Goal: Task Accomplishment & Management: Complete application form

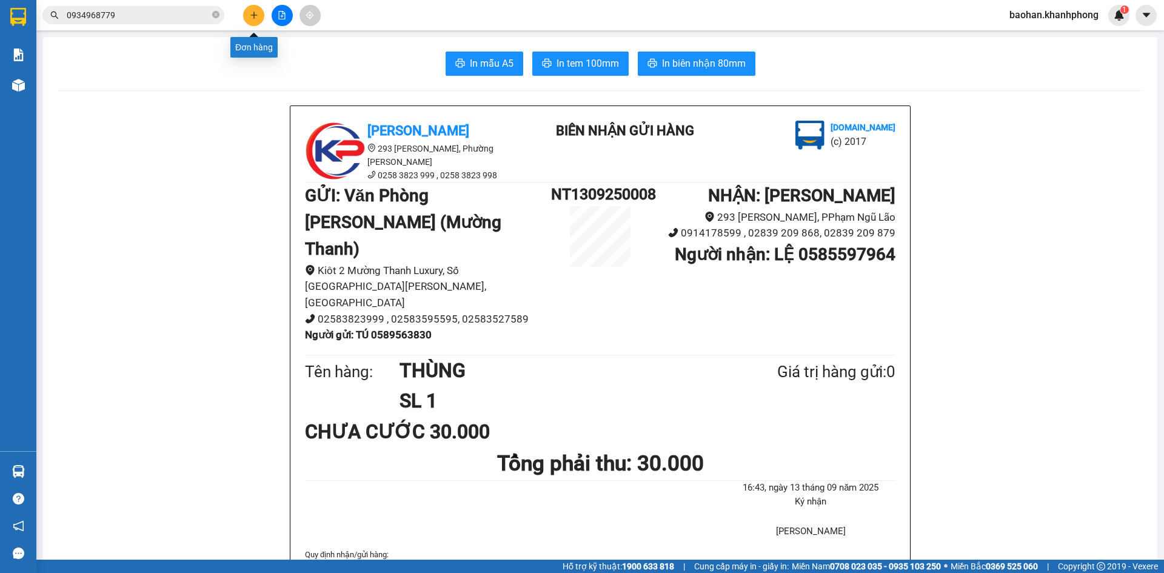
click at [247, 13] on button at bounding box center [253, 15] width 21 height 21
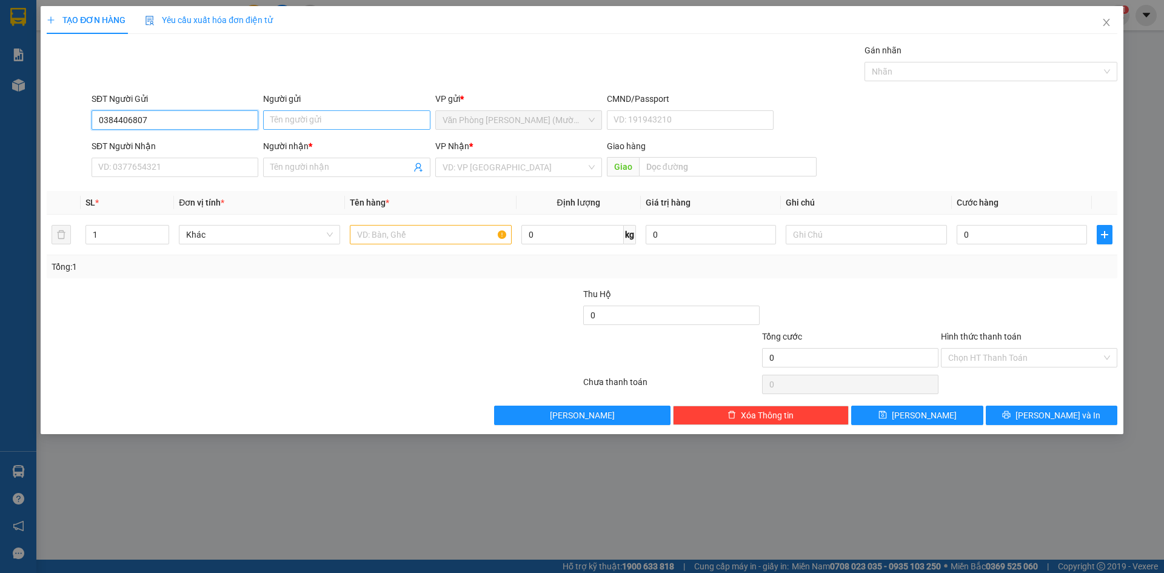
type input "0384406807"
click at [315, 122] on input "Người gửi" at bounding box center [346, 119] width 167 height 19
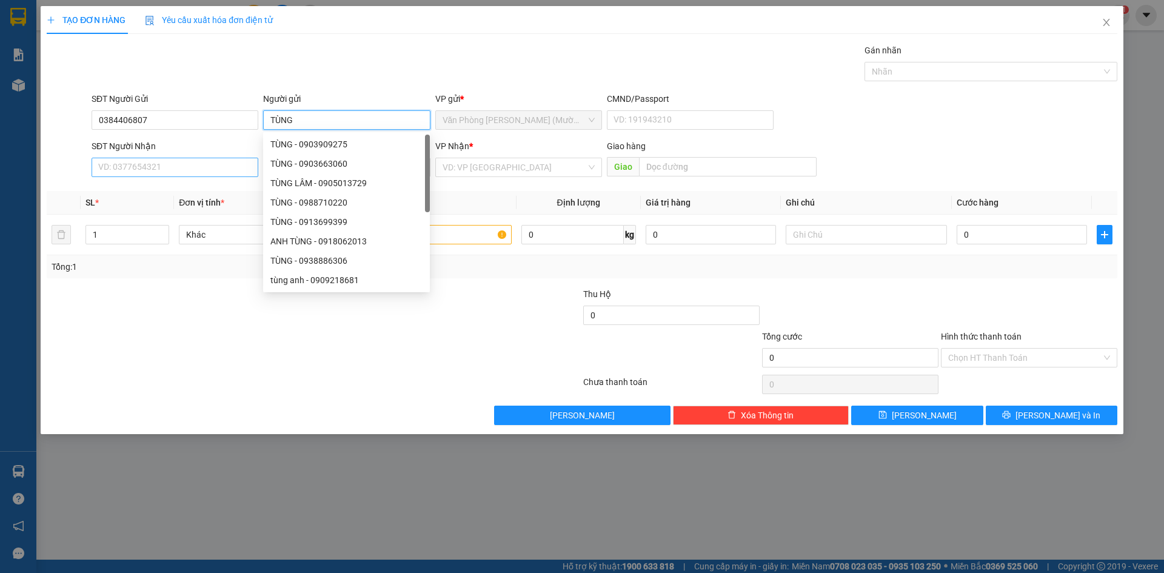
type input "TÙNG"
click at [142, 162] on input "SĐT Người Nhận" at bounding box center [175, 167] width 167 height 19
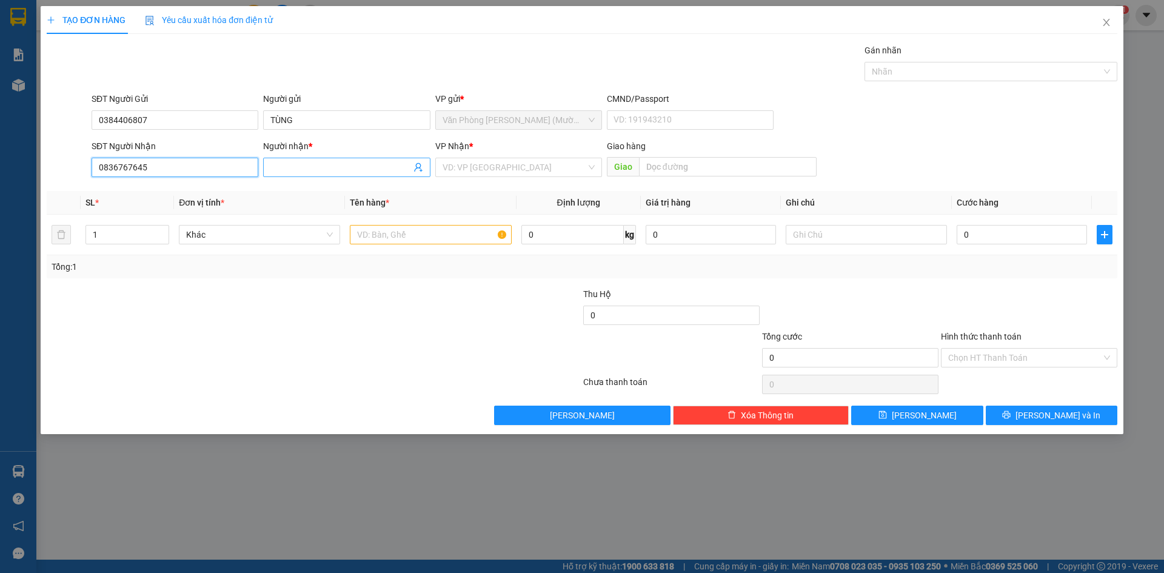
type input "0836767645"
click at [279, 165] on input "Người nhận *" at bounding box center [340, 167] width 140 height 13
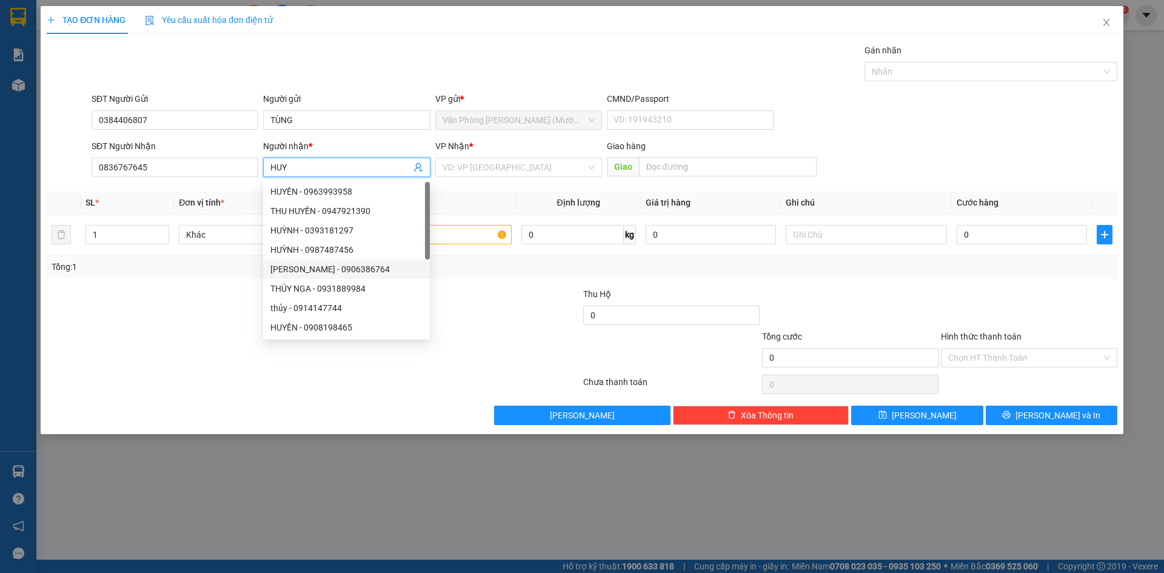
type input "HUY"
click at [220, 364] on div at bounding box center [224, 351] width 358 height 42
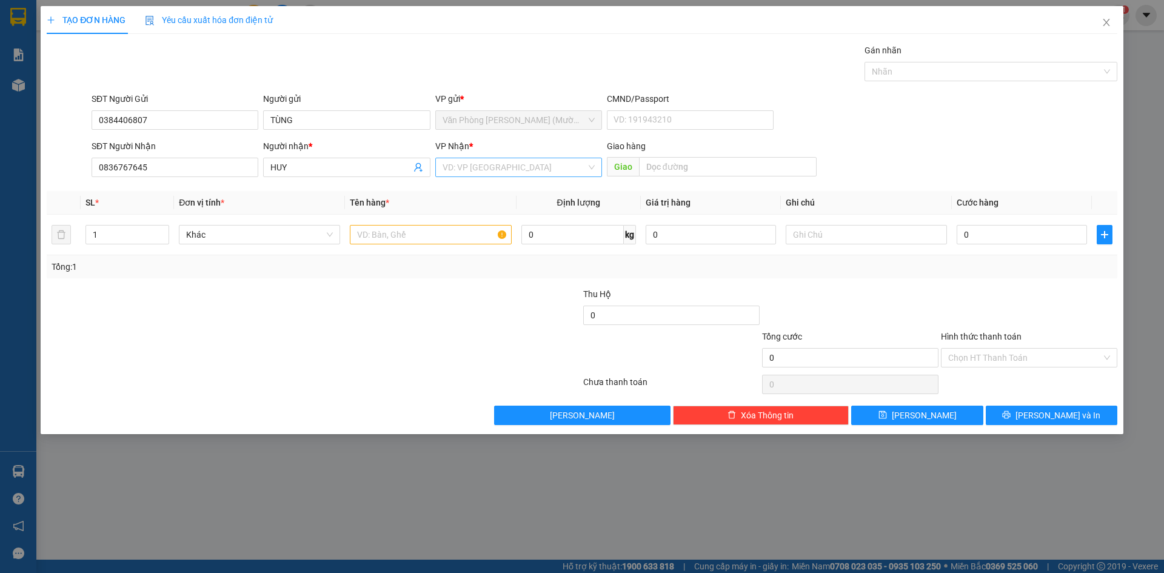
click at [511, 169] on input "search" at bounding box center [515, 167] width 144 height 18
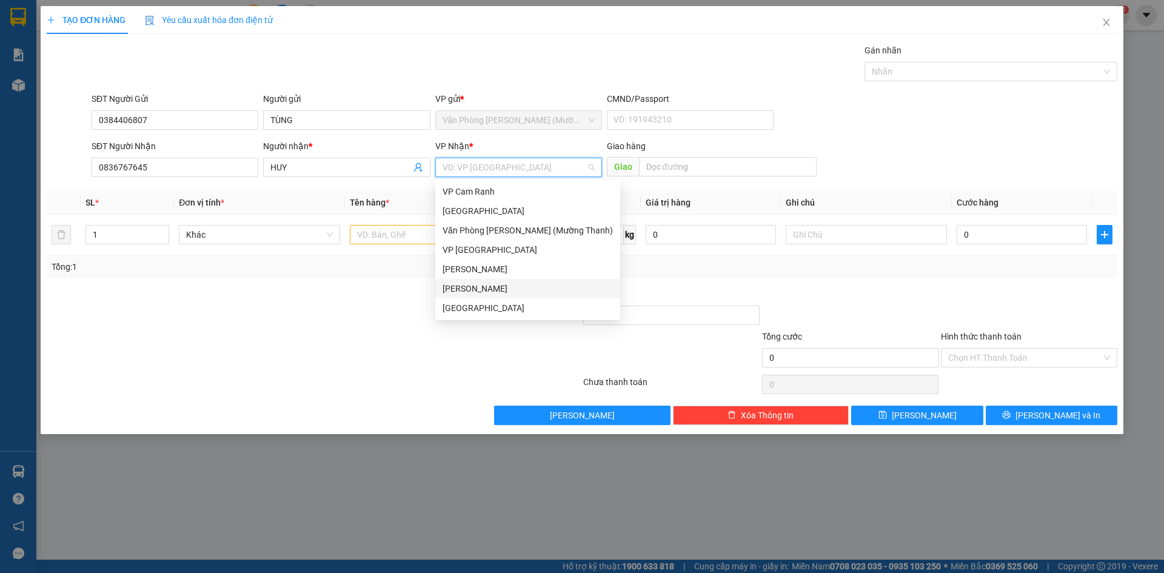
click at [470, 286] on div "[PERSON_NAME]" at bounding box center [528, 288] width 170 height 13
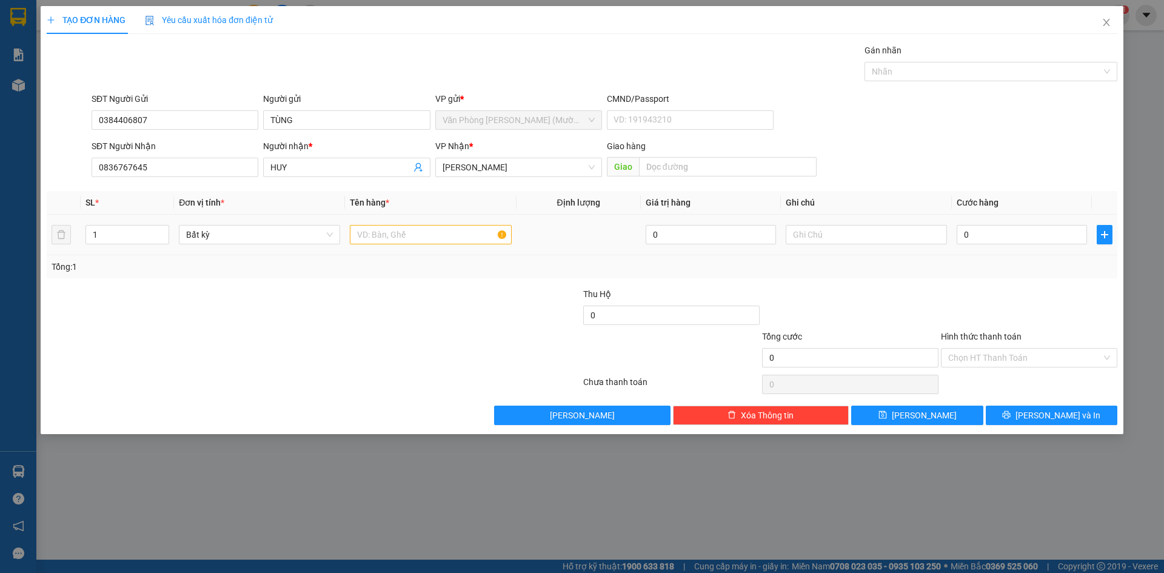
click at [438, 247] on td at bounding box center [430, 235] width 171 height 41
click at [439, 239] on input "text" at bounding box center [430, 234] width 161 height 19
type input "HỒ SƠ"
click at [978, 234] on input "0" at bounding box center [1022, 234] width 130 height 19
type input "2"
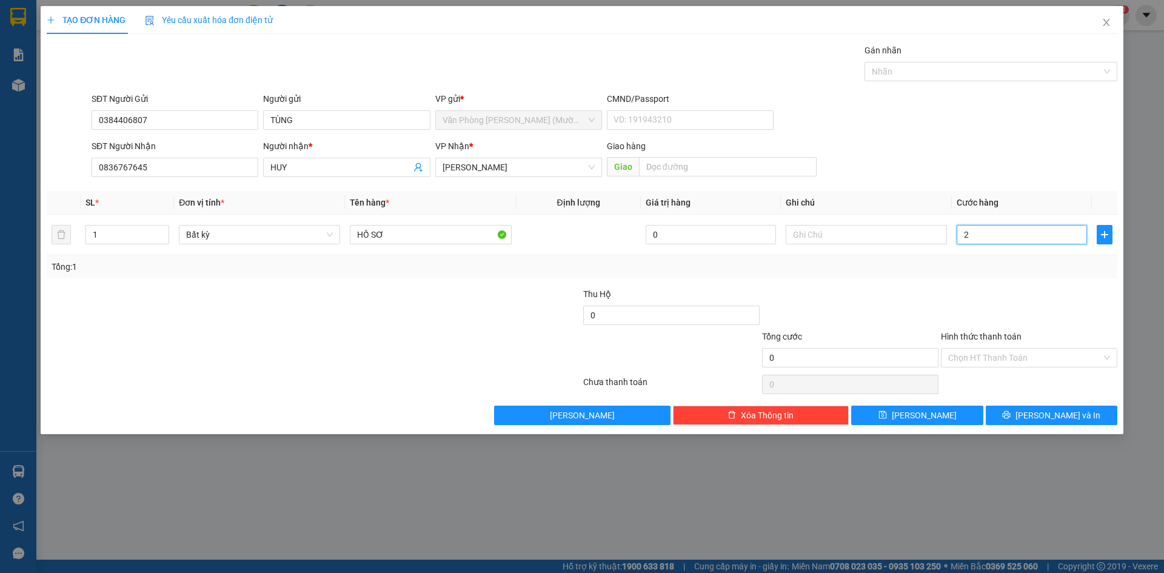
type input "2"
type input "20"
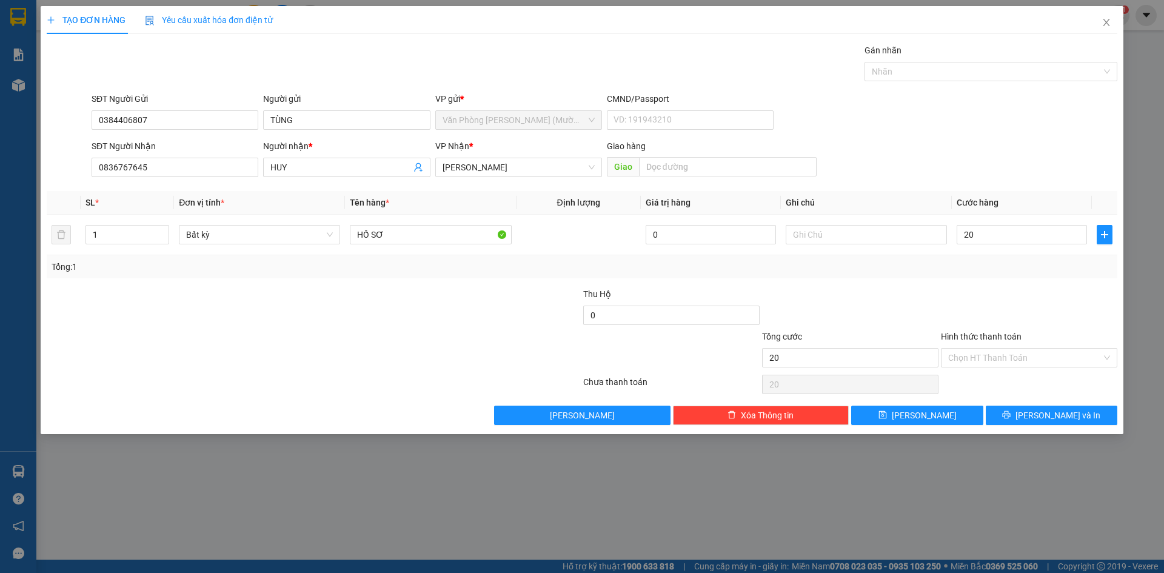
type input "20.000"
click at [1077, 298] on div at bounding box center [1029, 308] width 179 height 42
click at [1054, 354] on input "Hình thức thanh toán" at bounding box center [1024, 358] width 153 height 18
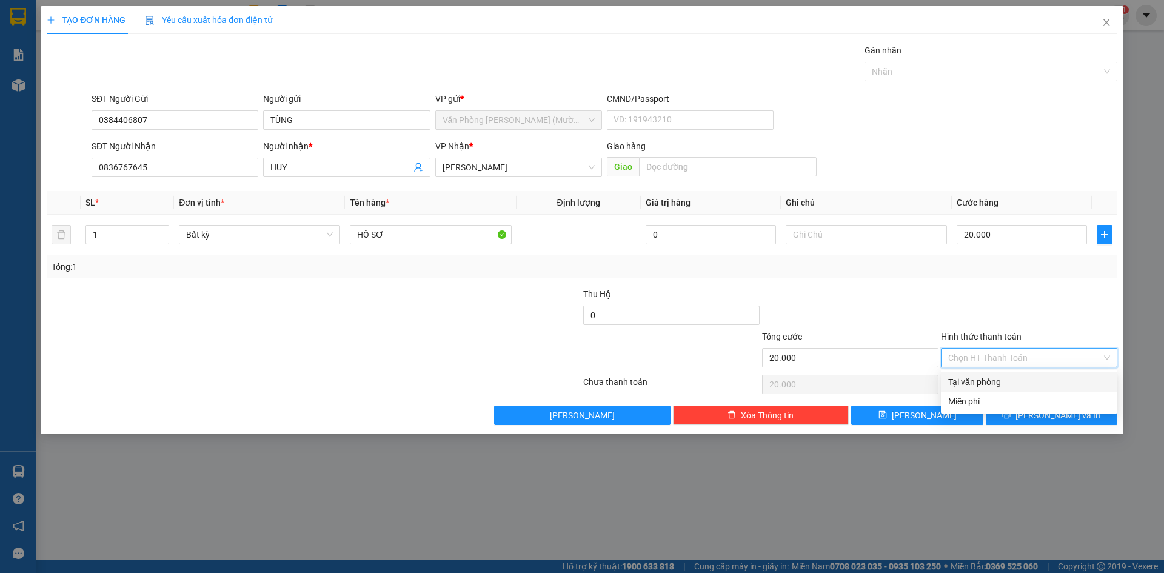
click at [1040, 383] on div "Tại văn phòng" at bounding box center [1029, 381] width 162 height 13
type input "0"
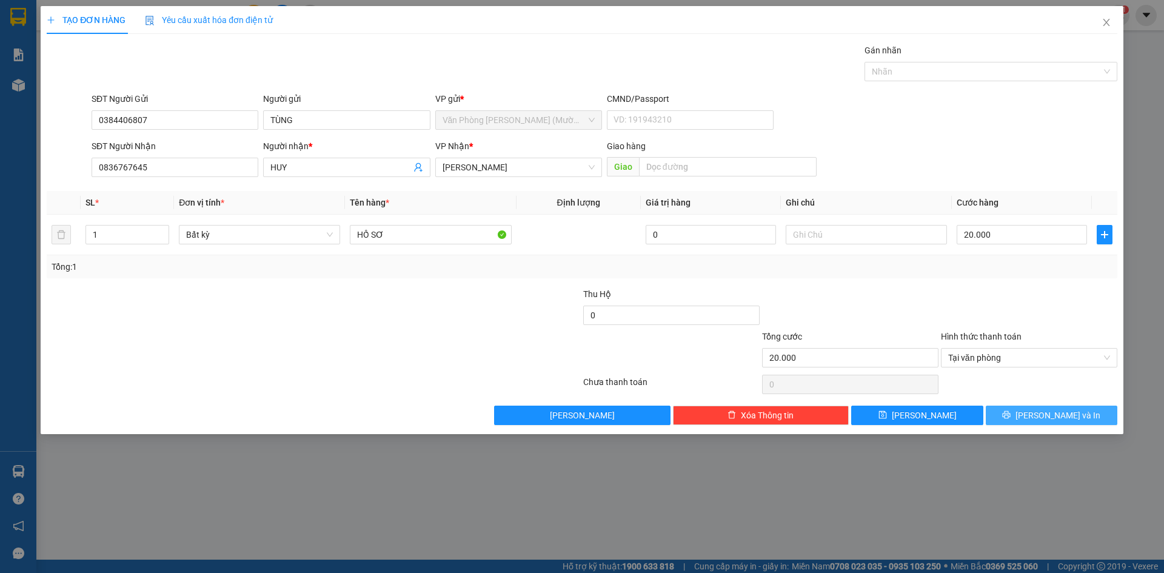
click at [1011, 415] on icon "printer" at bounding box center [1007, 415] width 8 height 8
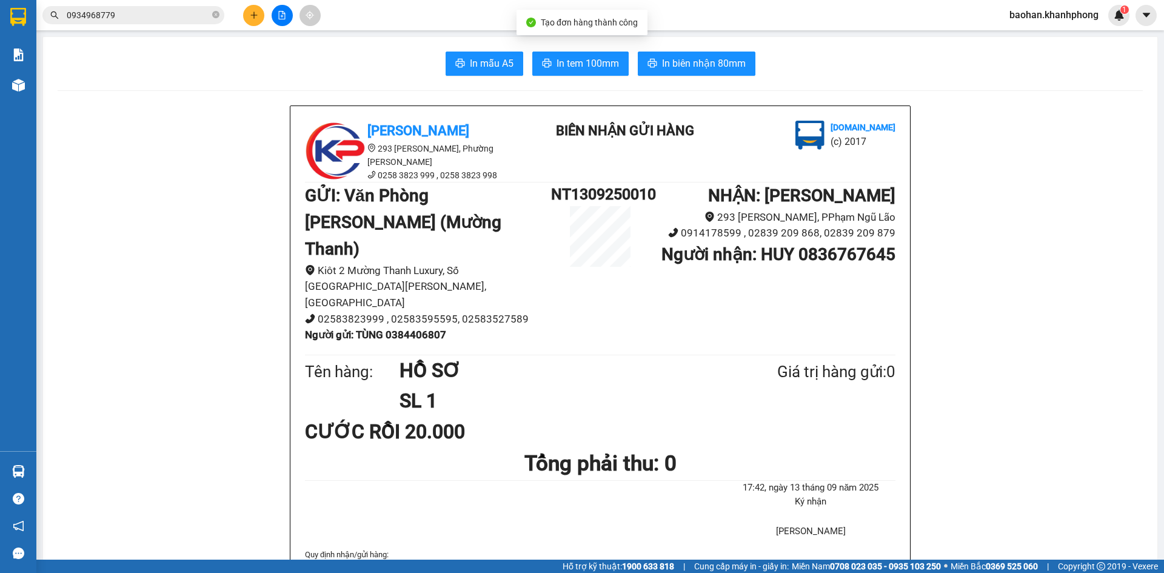
click at [630, 65] on div "In mẫu A5 In tem 100mm In biên nhận 80mm" at bounding box center [600, 64] width 1085 height 24
click at [667, 66] on span "In biên nhận 80mm" at bounding box center [704, 63] width 84 height 15
click at [506, 62] on span "In mẫu A5" at bounding box center [492, 63] width 44 height 15
click at [250, 12] on icon "plus" at bounding box center [254, 15] width 8 height 8
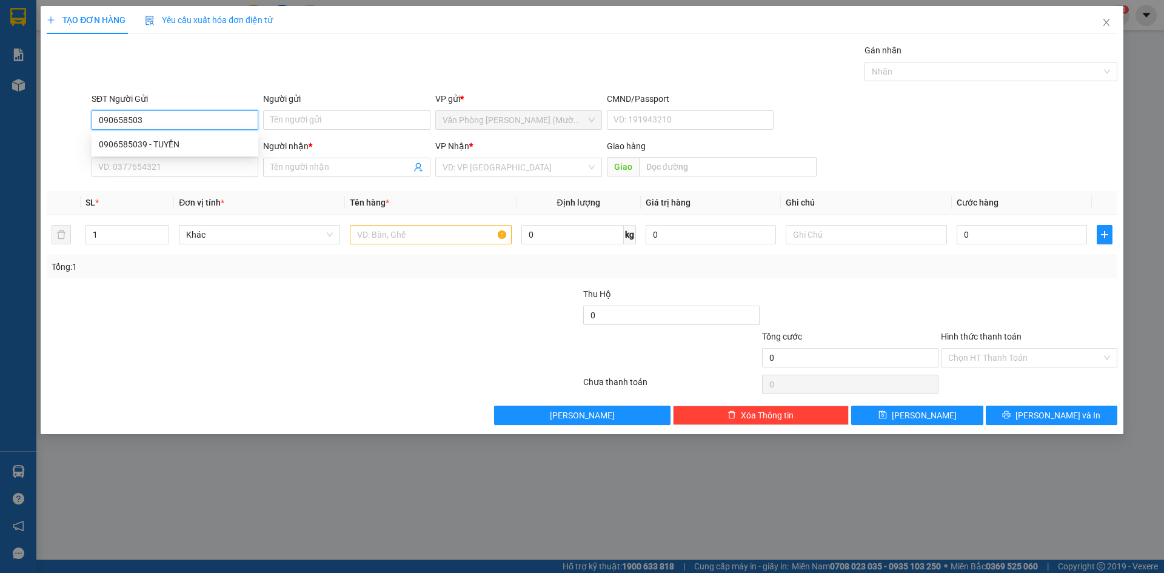
type input "0906585039"
click at [158, 143] on div "0906585039 - TUYỀN" at bounding box center [175, 144] width 152 height 13
type input "TUYỀN"
type input "0906585039"
click at [158, 173] on input "SĐT Người Nhận" at bounding box center [175, 167] width 167 height 19
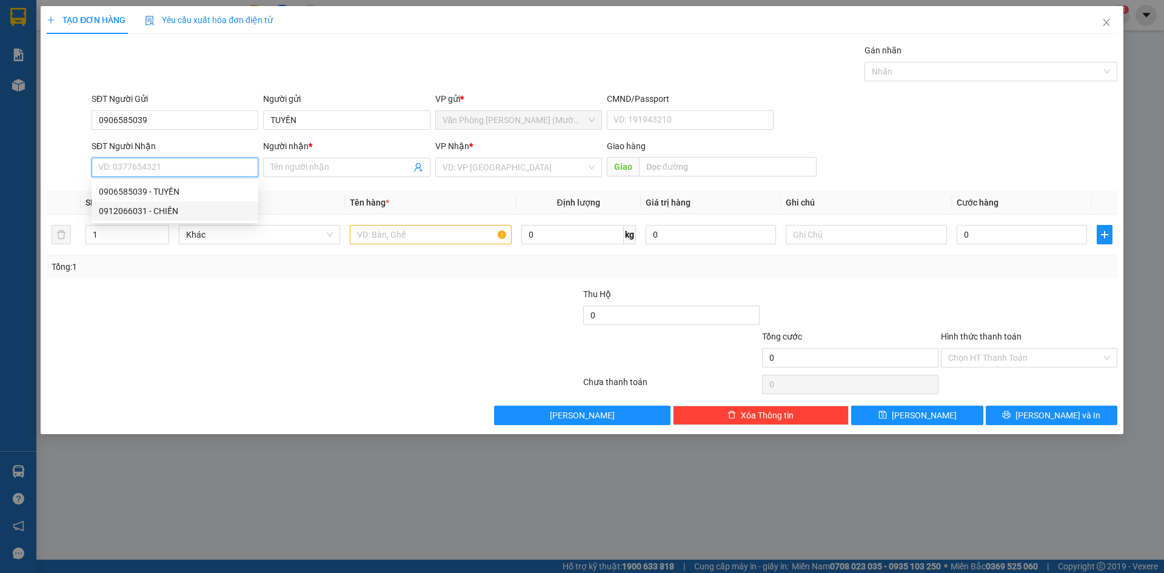
click at [161, 216] on div "0912066031 - CHIẾN" at bounding box center [175, 210] width 152 height 13
type input "0912066031"
type input "CHIẾN"
click at [393, 236] on input "text" at bounding box center [430, 234] width 161 height 19
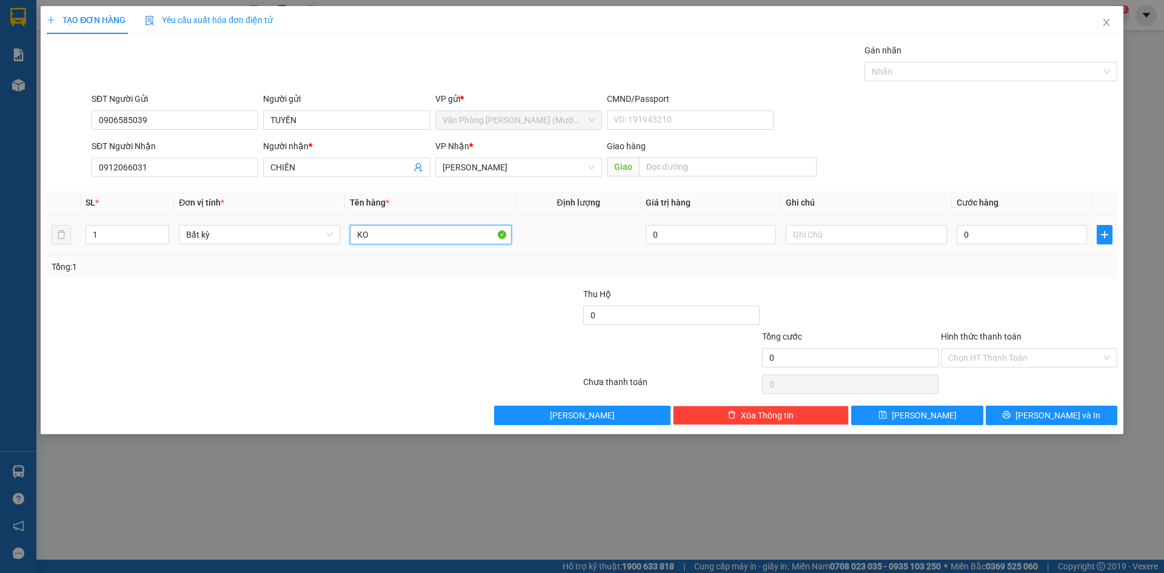
type input "K"
type input "HỒ SƠ"
click at [961, 232] on input "0" at bounding box center [1022, 234] width 130 height 19
type input "2"
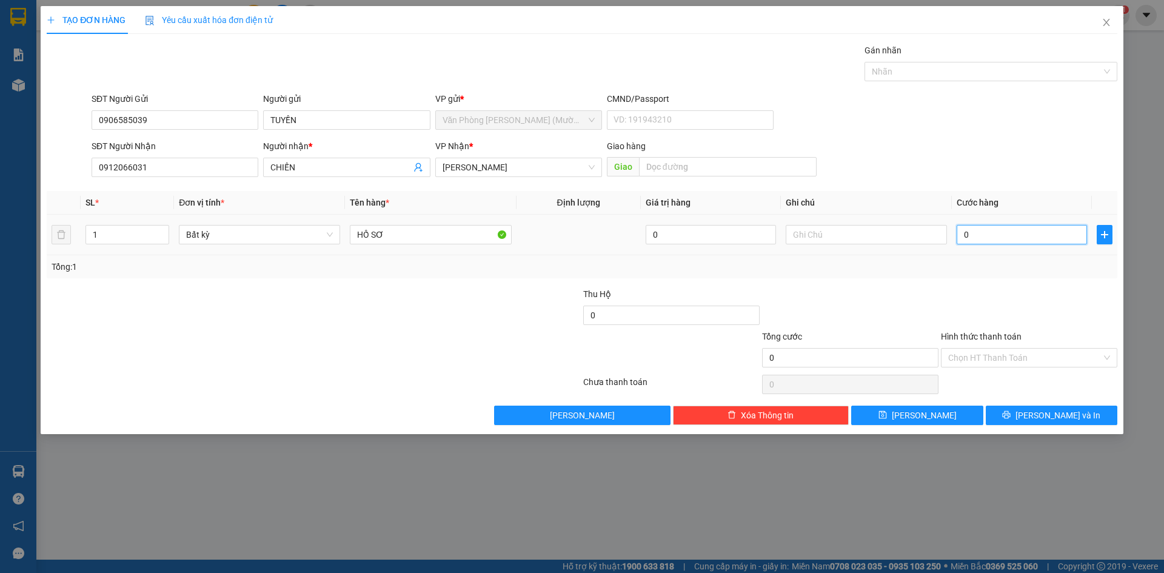
type input "2"
type input "20"
type input "20.000"
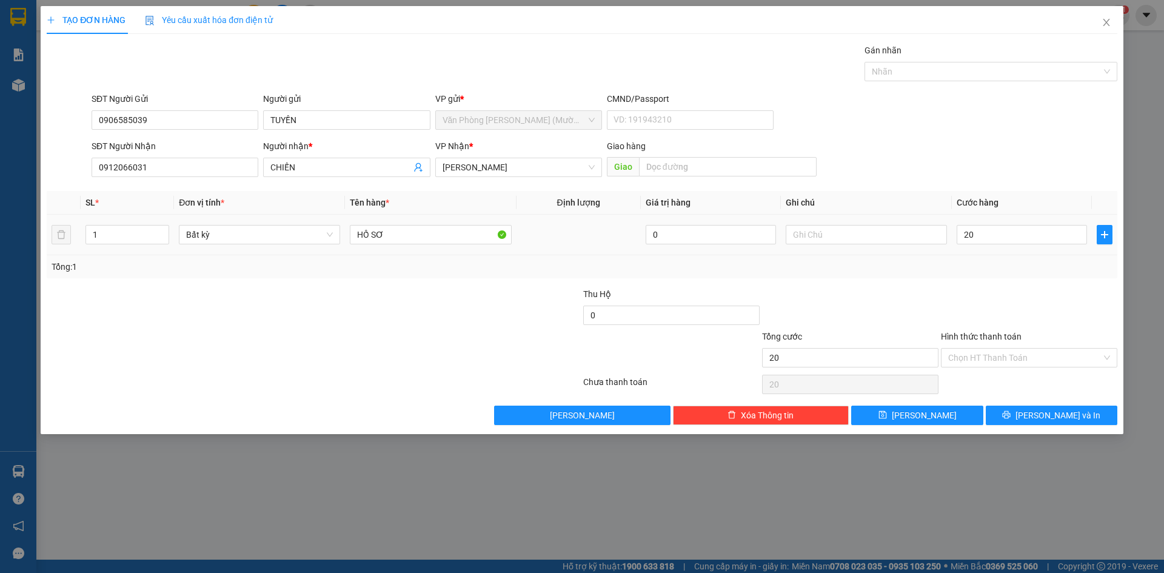
type input "20.000"
click at [966, 271] on div "Tổng: 1" at bounding box center [582, 266] width 1061 height 13
click at [986, 347] on div "Hình thức thanh toán" at bounding box center [1029, 339] width 176 height 18
click at [987, 360] on input "Hình thức thanh toán" at bounding box center [1024, 358] width 153 height 18
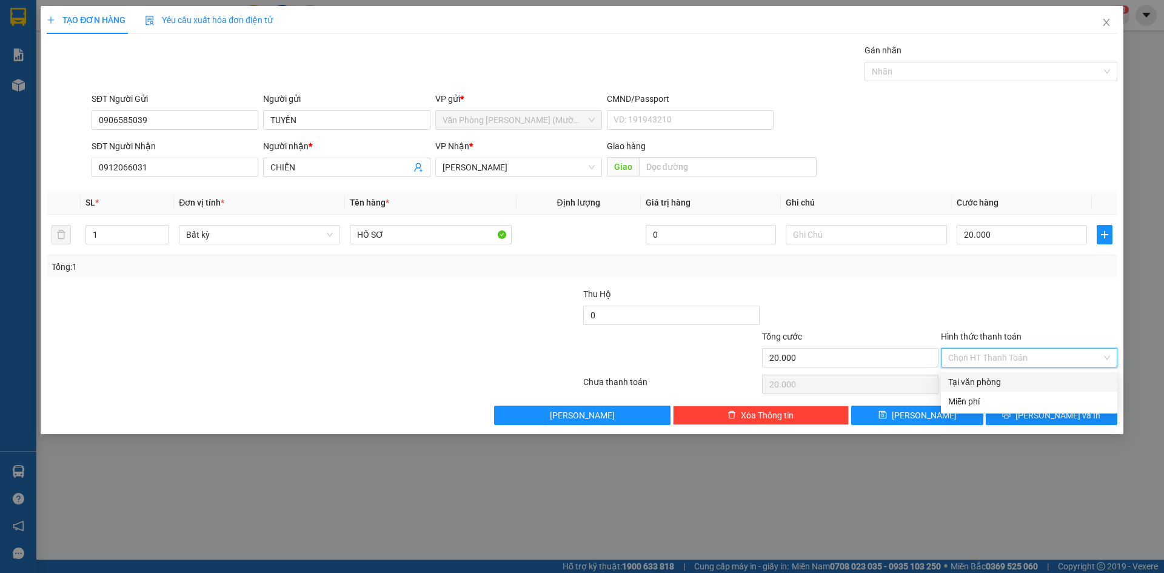
click at [991, 384] on div "Tại văn phòng" at bounding box center [1029, 381] width 162 height 13
type input "0"
click at [1026, 416] on button "[PERSON_NAME] và In" at bounding box center [1052, 415] width 132 height 19
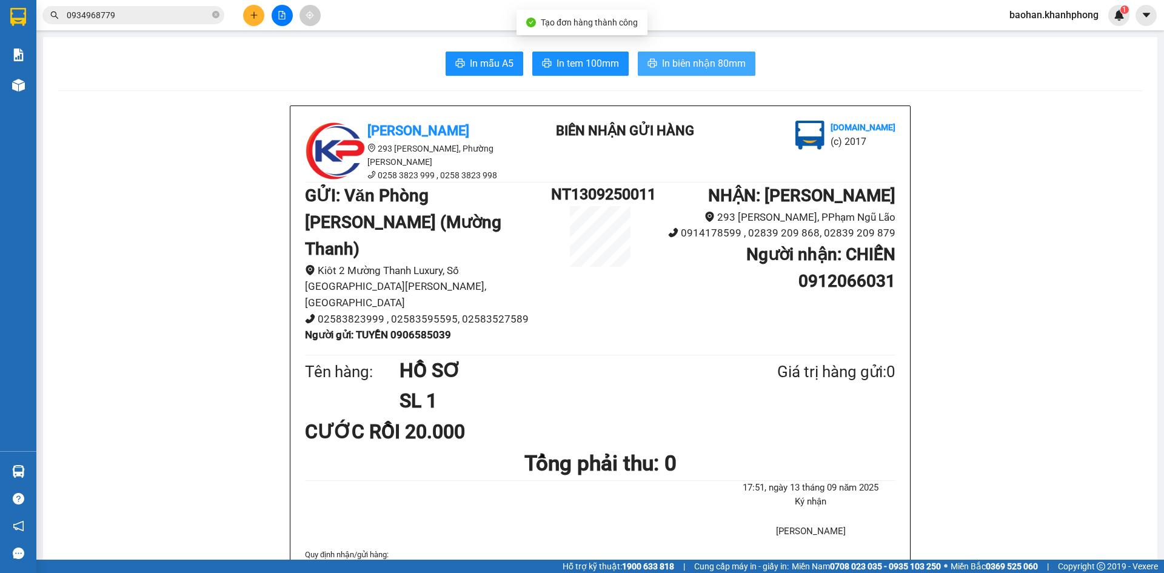
click at [719, 64] on span "In biên nhận 80mm" at bounding box center [704, 63] width 84 height 15
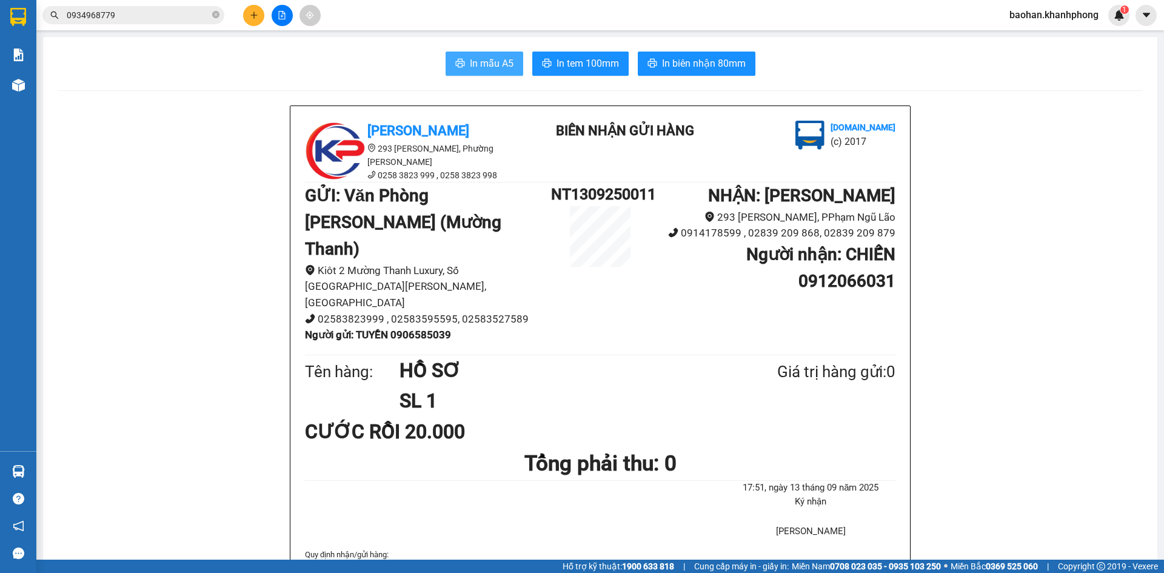
click at [503, 65] on span "In mẫu A5" at bounding box center [492, 63] width 44 height 15
click at [218, 18] on icon "close-circle" at bounding box center [215, 14] width 7 height 7
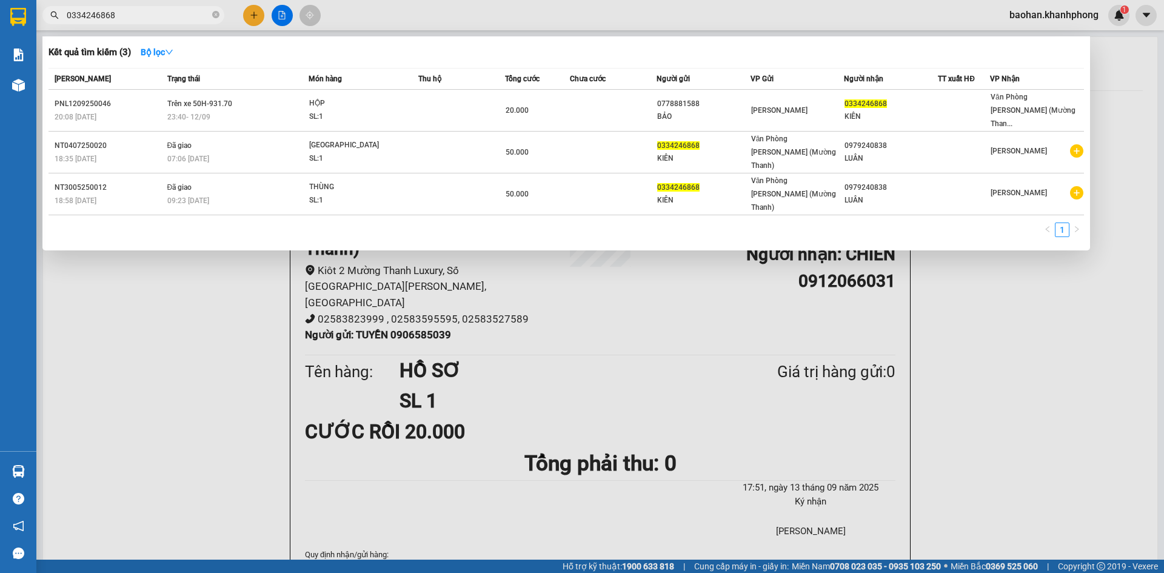
type input "0334246868"
